Goal: Information Seeking & Learning: Learn about a topic

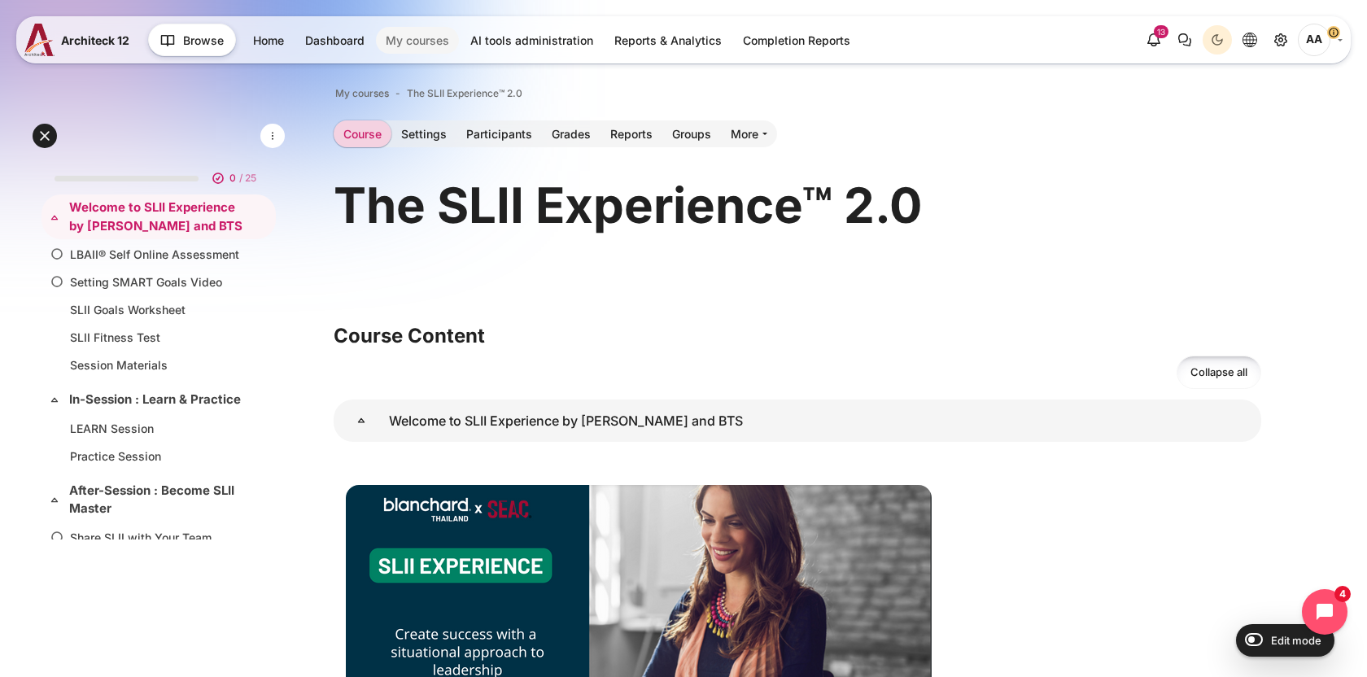
click at [424, 27] on link "My courses" at bounding box center [417, 40] width 83 height 27
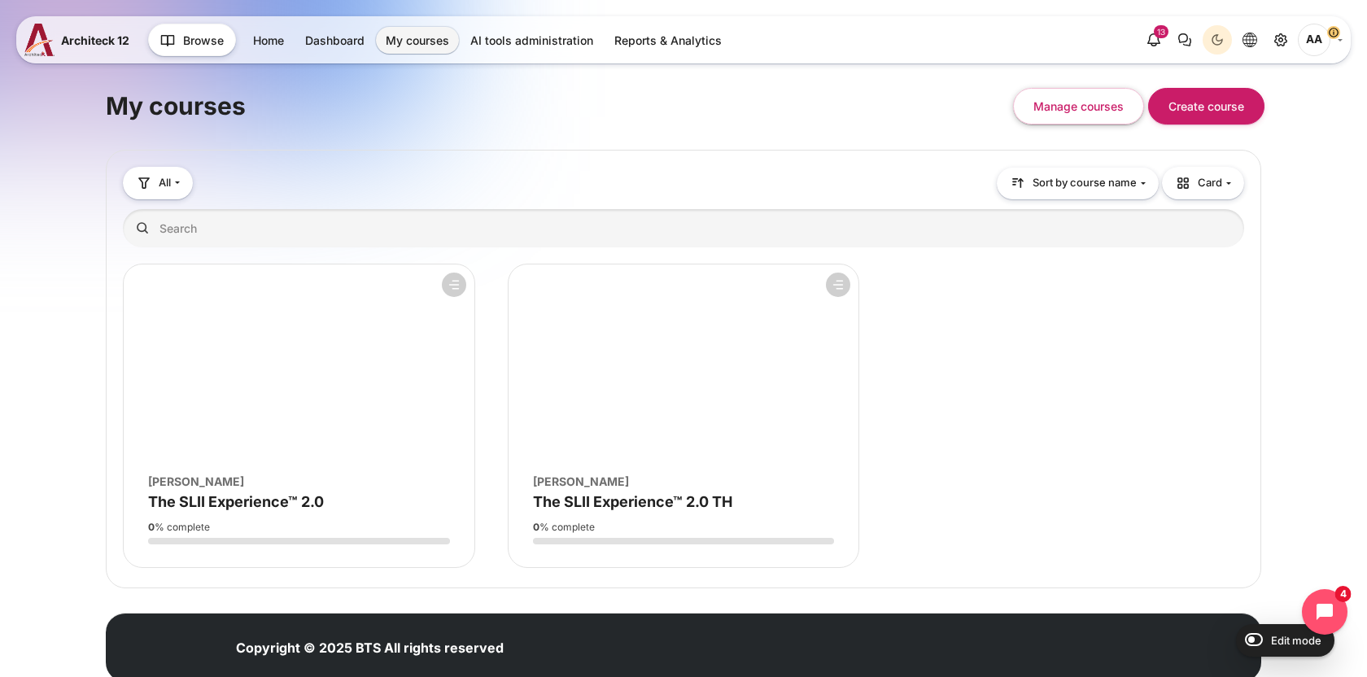
click at [378, 411] on figure "Course overview" at bounding box center [299, 362] width 351 height 195
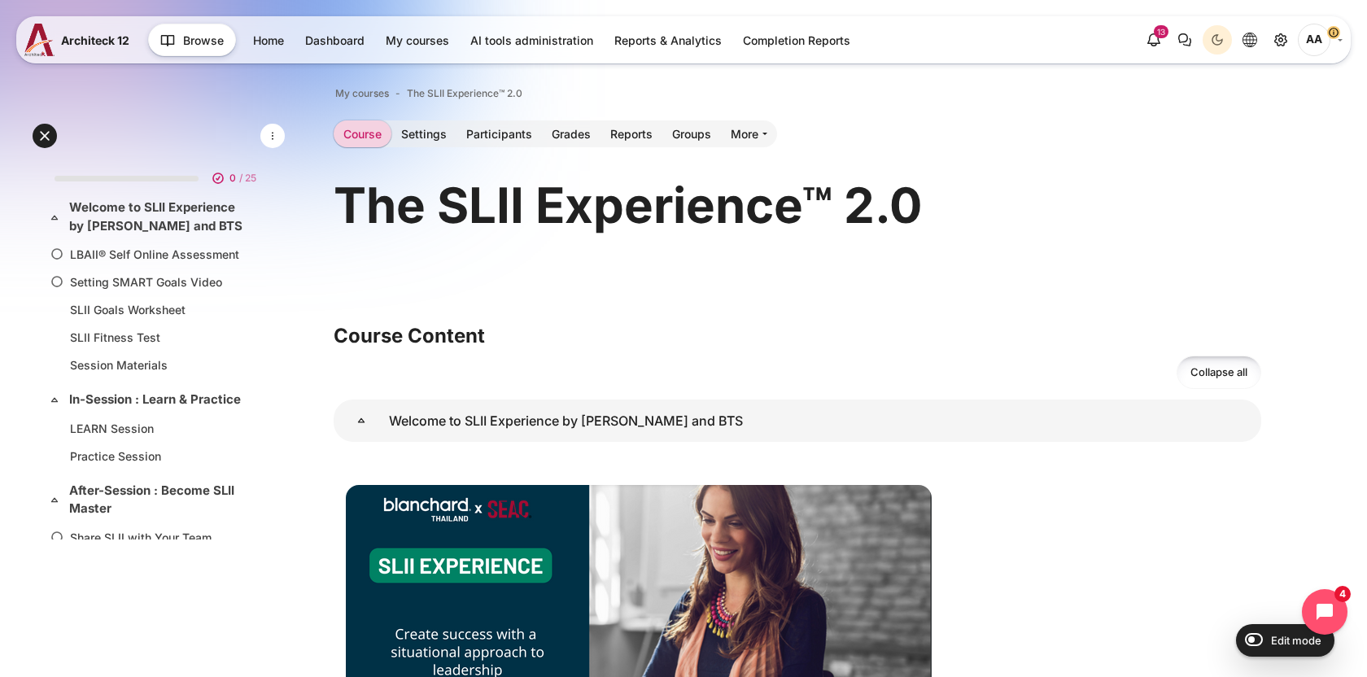
click at [1309, 39] on span "AA" at bounding box center [1314, 40] width 33 height 33
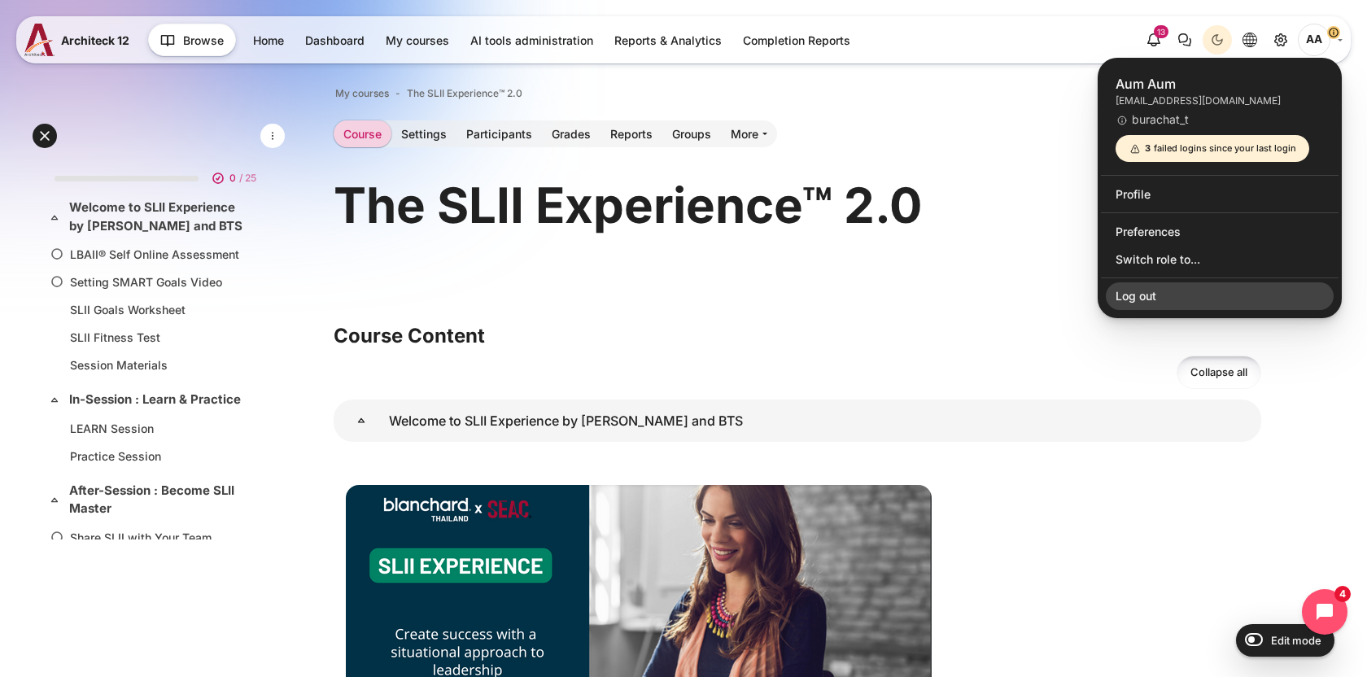
click at [1144, 302] on link "Log out" at bounding box center [1220, 296] width 228 height 28
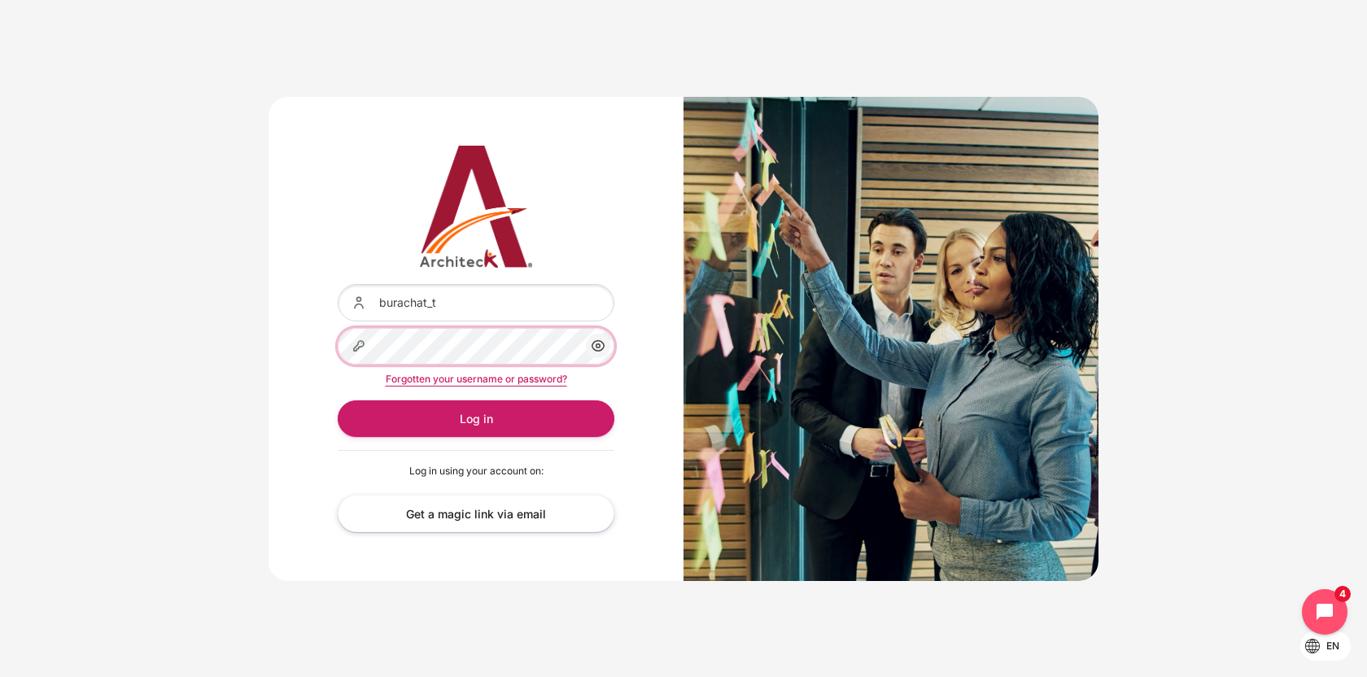
click at [338, 400] on button "Log in" at bounding box center [476, 418] width 277 height 37
